Goal: Check status

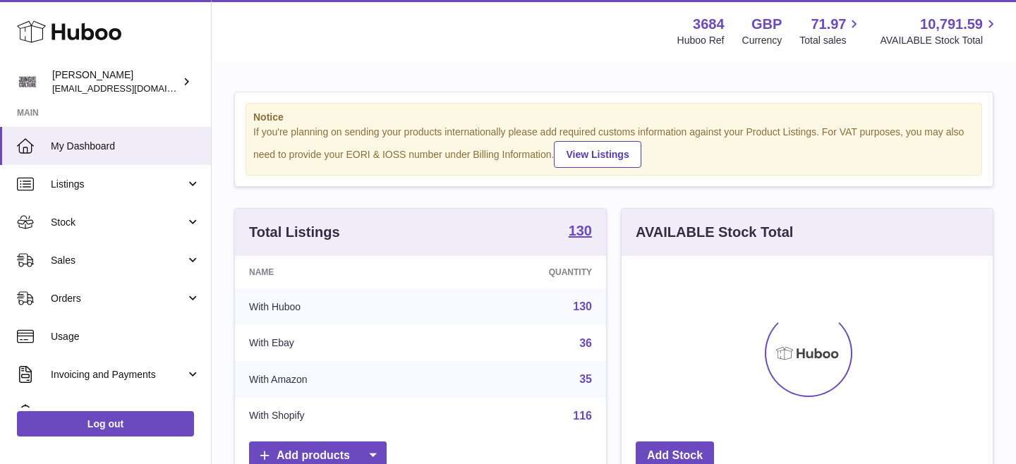
scroll to position [220, 371]
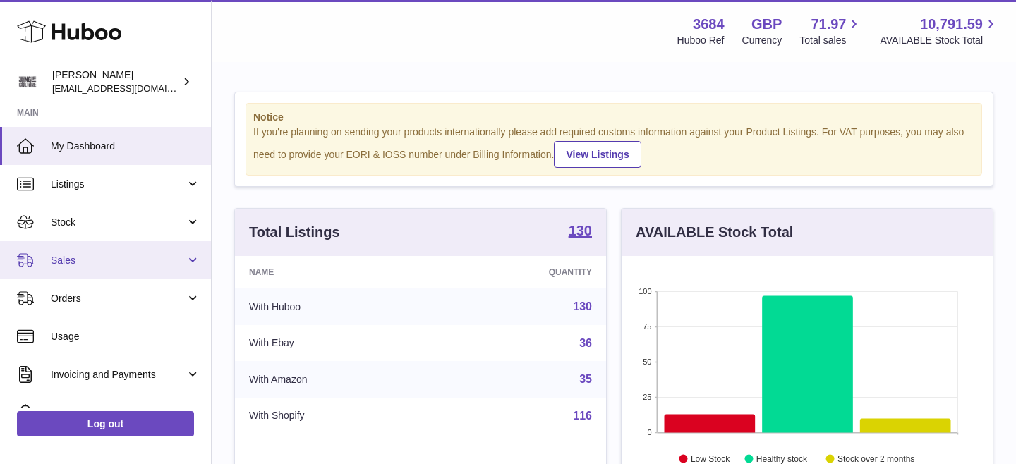
click at [153, 257] on span "Sales" at bounding box center [118, 260] width 135 height 13
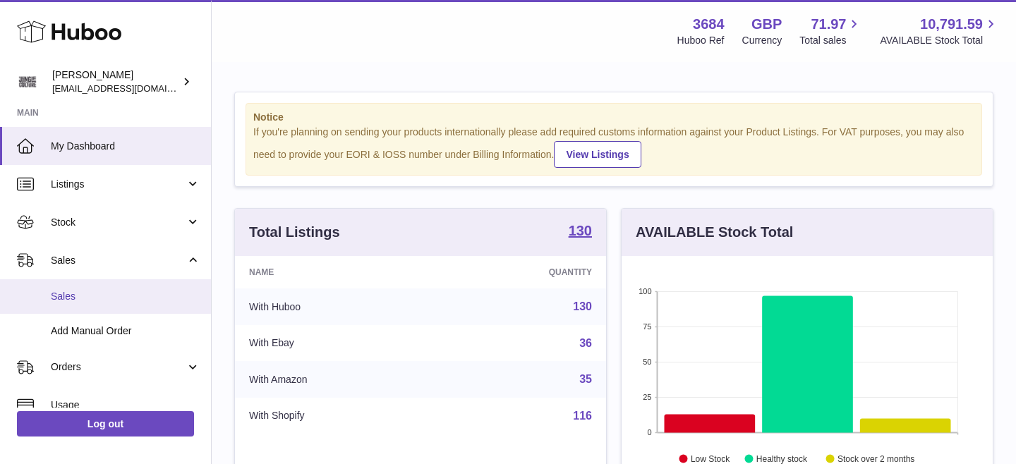
click at [96, 295] on span "Sales" at bounding box center [126, 296] width 150 height 13
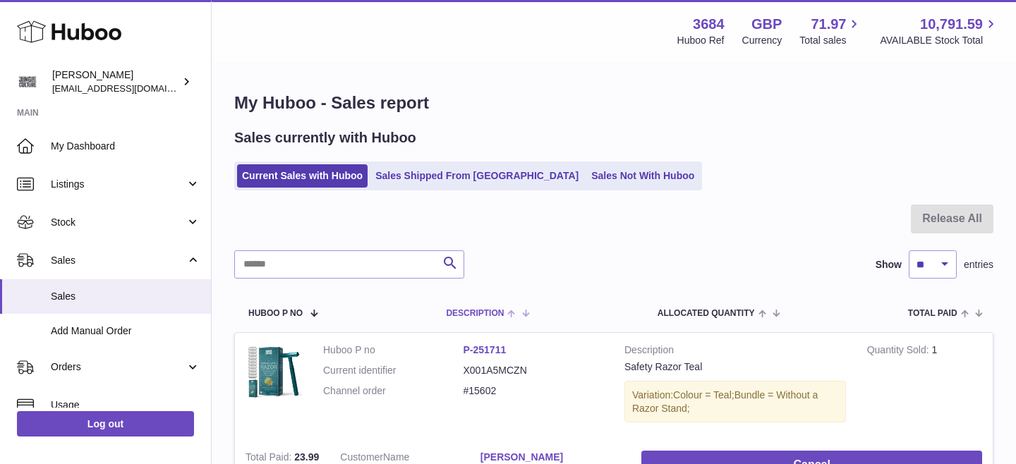
scroll to position [16, 0]
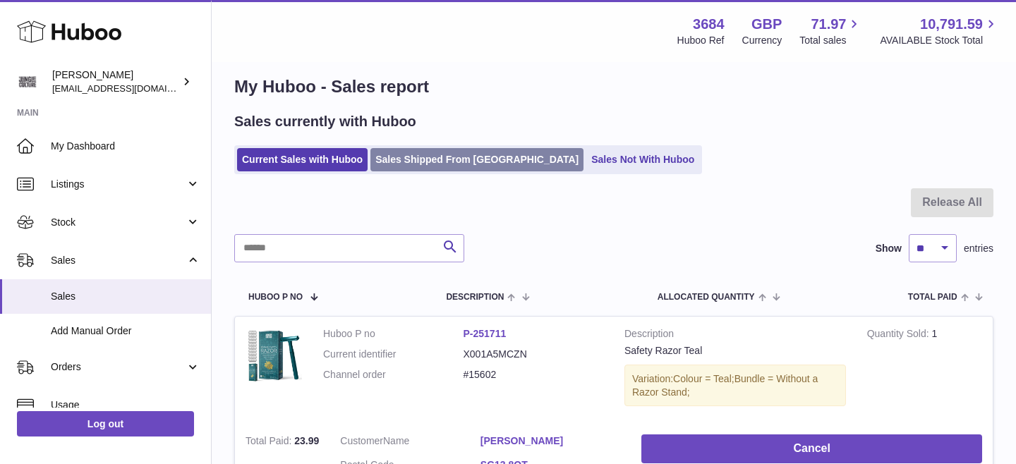
click at [468, 162] on link "Sales Shipped From [GEOGRAPHIC_DATA]" at bounding box center [476, 159] width 213 height 23
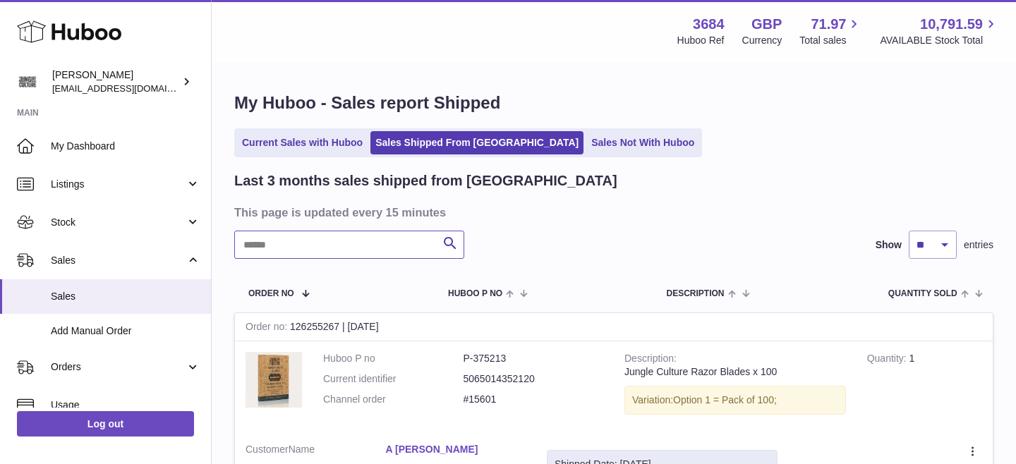
click at [317, 255] on input "text" at bounding box center [349, 245] width 230 height 28
paste input "**********"
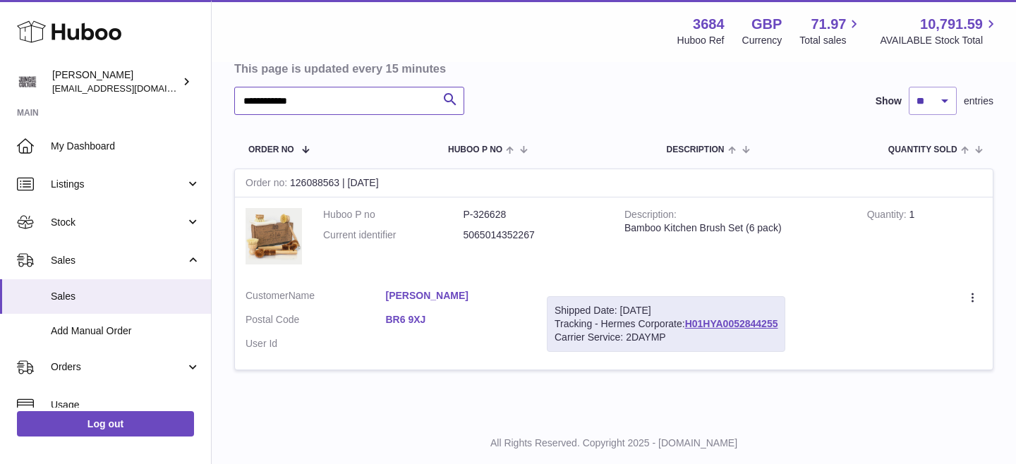
scroll to position [167, 0]
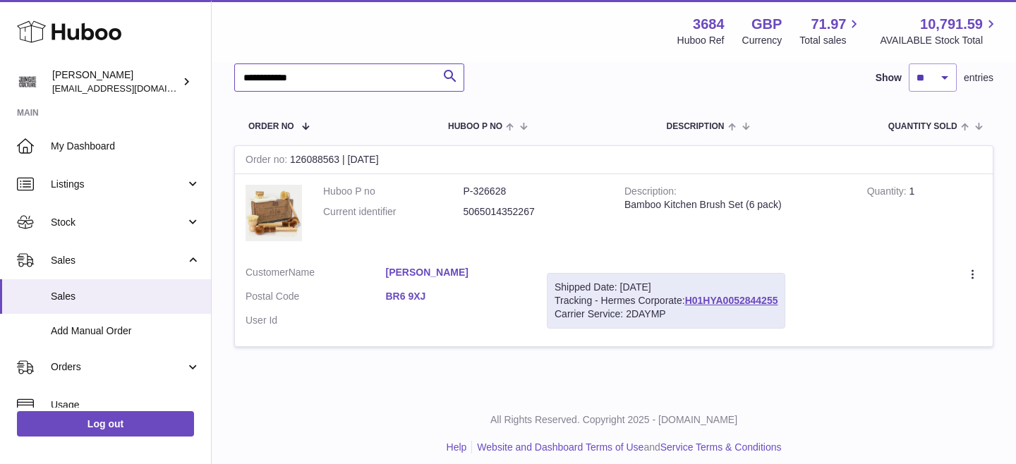
type input "**********"
drag, startPoint x: 803, startPoint y: 301, endPoint x: 703, endPoint y: 296, distance: 100.3
click at [703, 296] on div "Shipped Date: 8th Oct 2025 Tracking - Hermes Corporate: H01HYA0052844255 Carrie…" at bounding box center [666, 301] width 238 height 56
copy link "H01HYA0052844255"
